Goal: Task Accomplishment & Management: Manage account settings

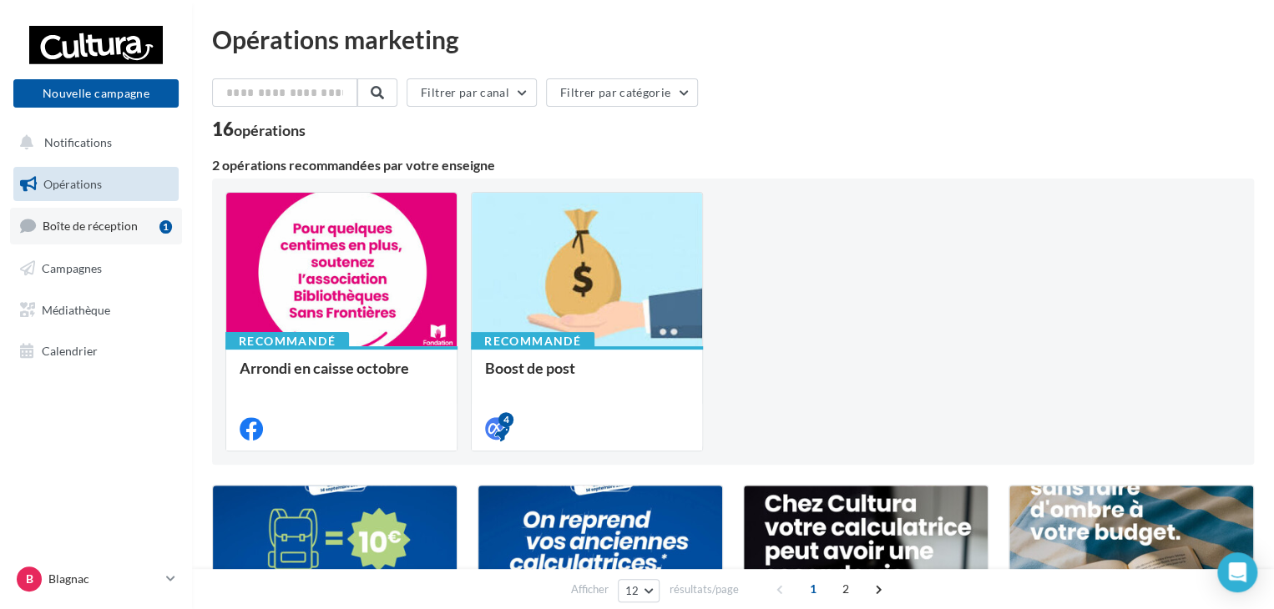
click at [97, 230] on span "Boîte de réception" at bounding box center [90, 226] width 95 height 14
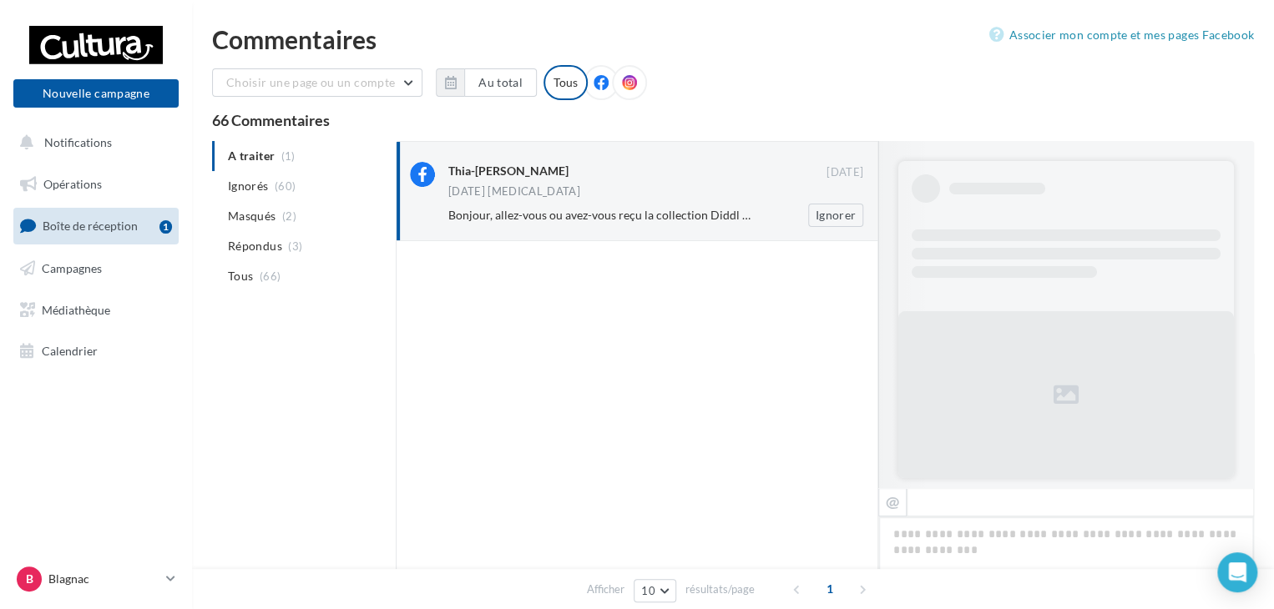
scroll to position [500, 0]
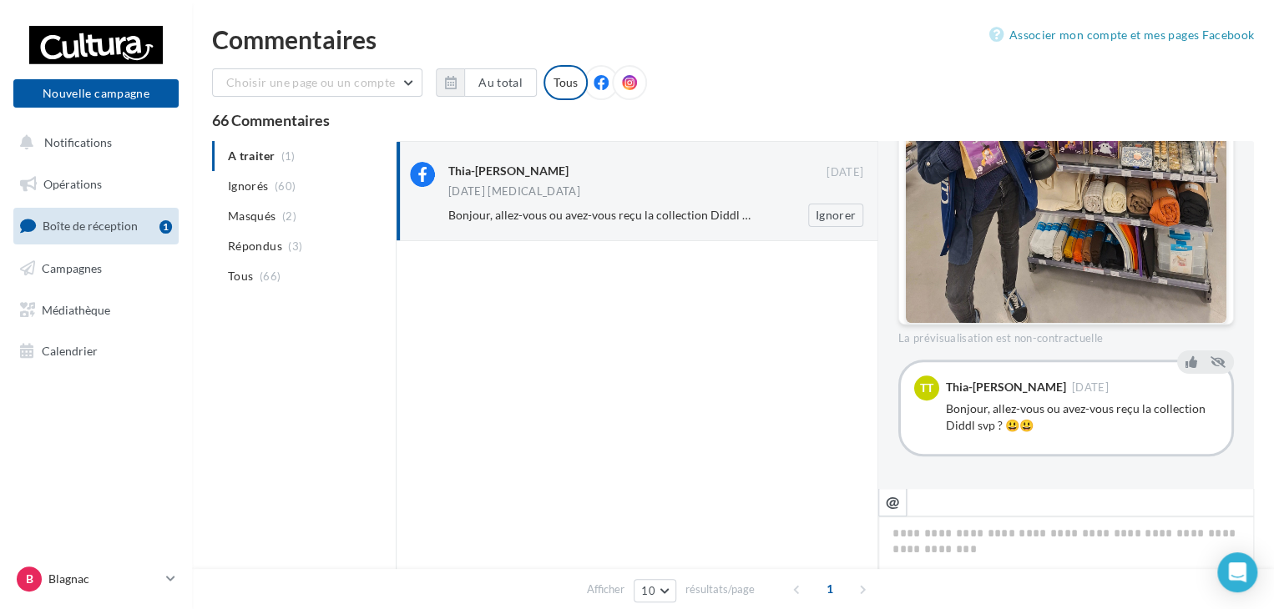
click at [459, 203] on div "Thia-[PERSON_NAME] [DATE] [DATE] [MEDICAL_DATA] Bonjour, allez-vous ou avez-vou…" at bounding box center [655, 194] width 415 height 65
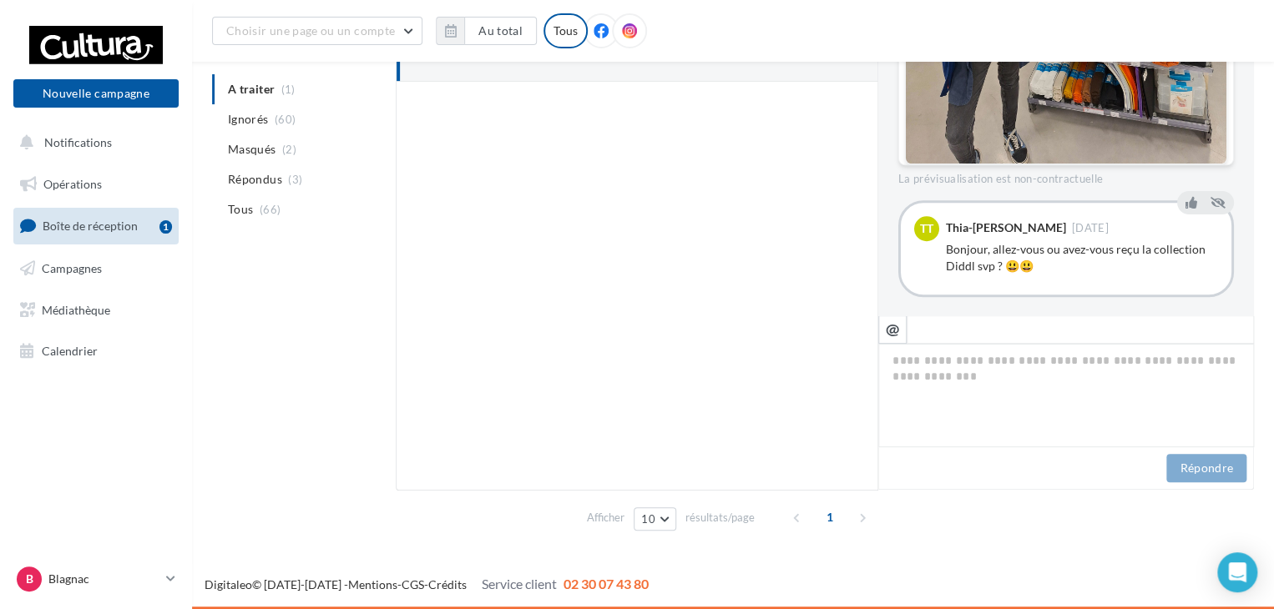
scroll to position [0, 0]
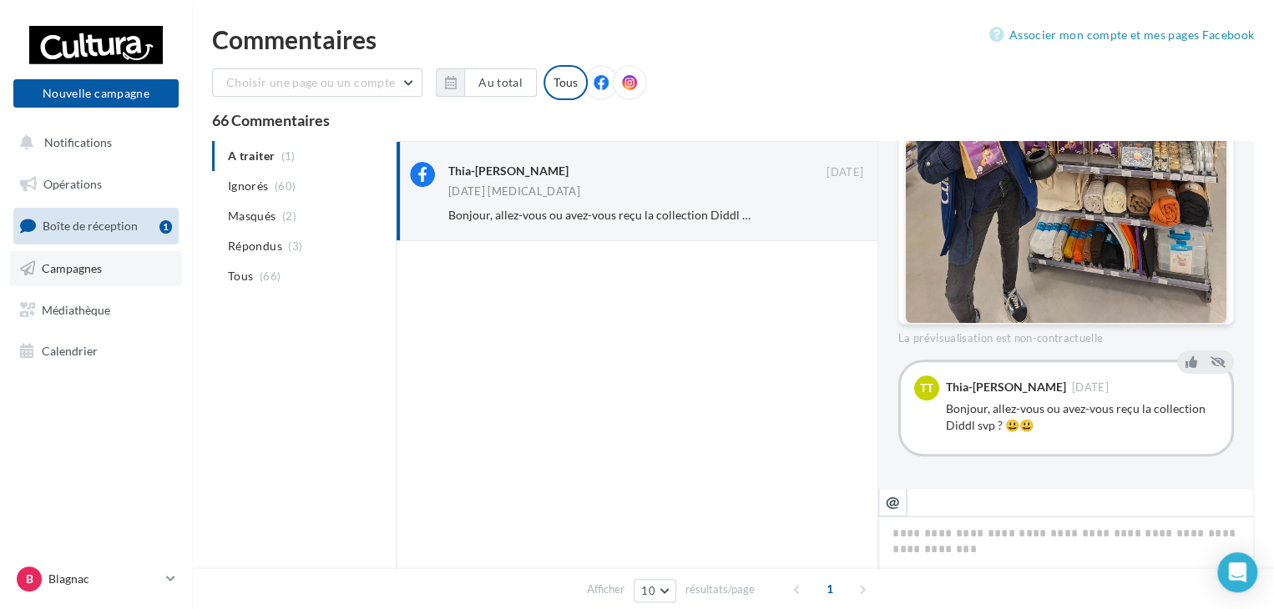
click at [56, 270] on span "Campagnes" at bounding box center [72, 268] width 60 height 14
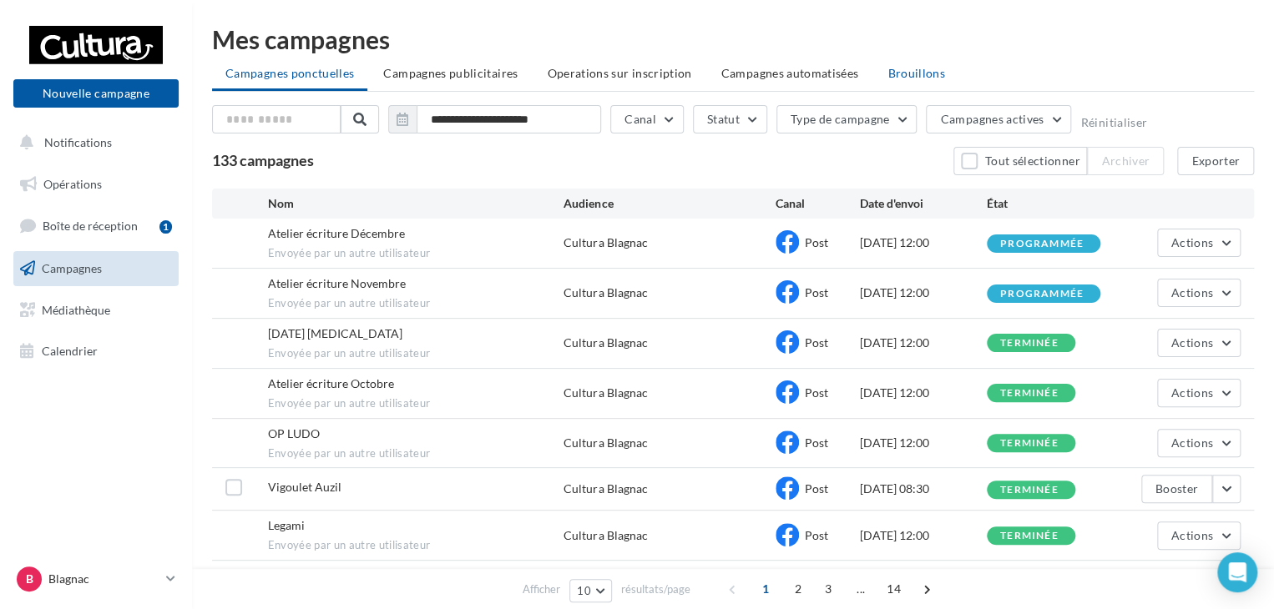
click at [895, 74] on span "Brouillons" at bounding box center [916, 73] width 58 height 14
